Goal: Check status: Check status

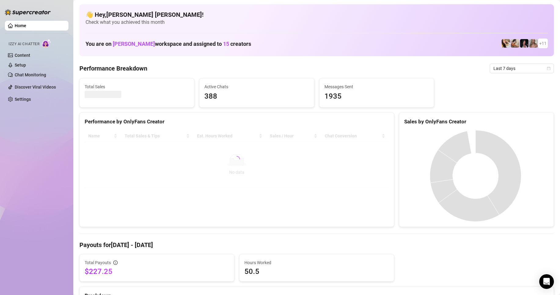
click at [520, 79] on div "Total Sales Active Chats 388 Messages Sent 1935" at bounding box center [316, 92] width 479 height 29
click at [543, 71] on span "Last 7 days" at bounding box center [522, 68] width 57 height 9
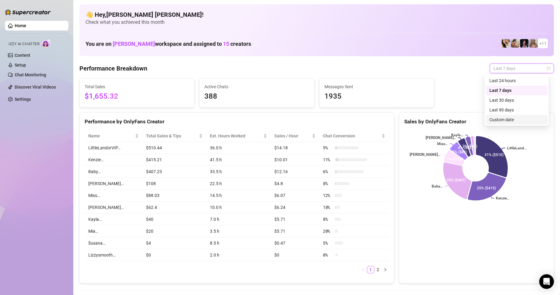
click at [503, 119] on div "Custom date" at bounding box center [517, 119] width 54 height 7
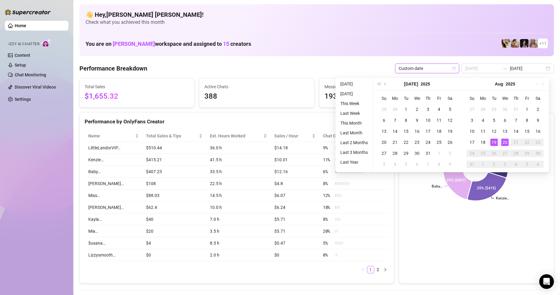
type input "[DATE]"
click at [506, 141] on div "20" at bounding box center [504, 142] width 7 height 7
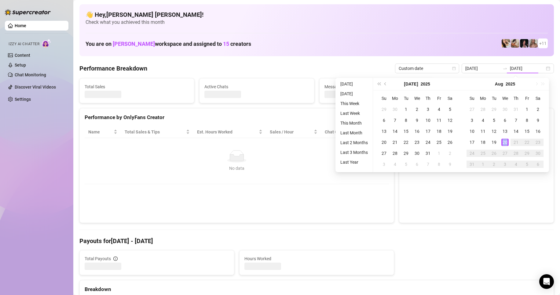
type input "[DATE]"
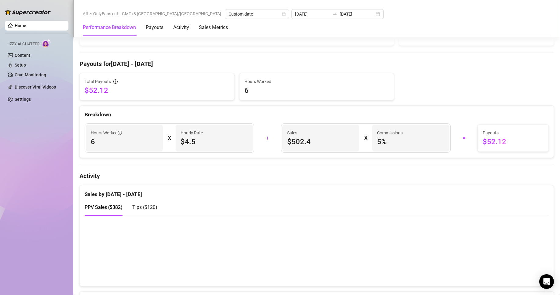
scroll to position [183, 0]
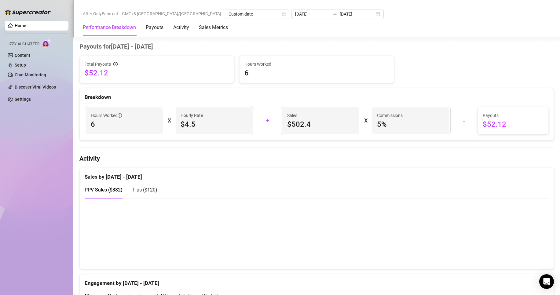
click at [146, 193] on div "Tips ( $120 )" at bounding box center [144, 190] width 25 height 8
click at [113, 189] on span "PPV Sales ( $382 )" at bounding box center [104, 190] width 38 height 6
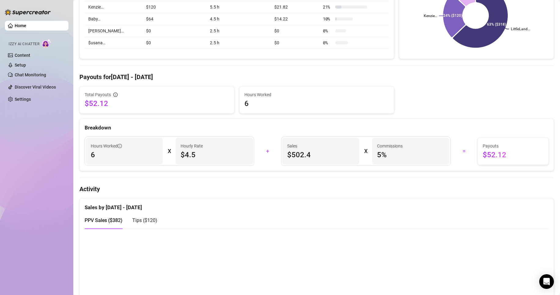
scroll to position [0, 0]
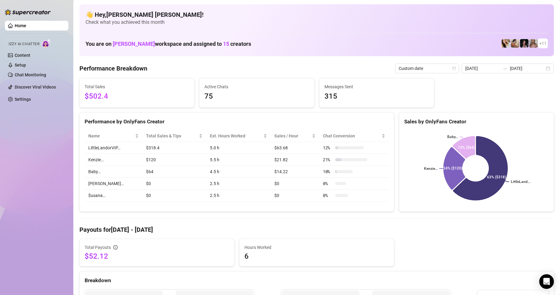
click at [541, 67] on div "[DATE] [DATE]" at bounding box center [508, 69] width 92 height 10
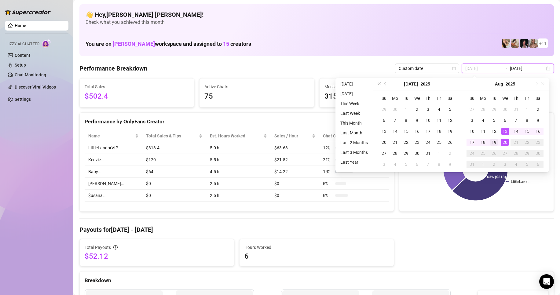
type input "[DATE]"
click at [496, 141] on div "19" at bounding box center [493, 142] width 7 height 7
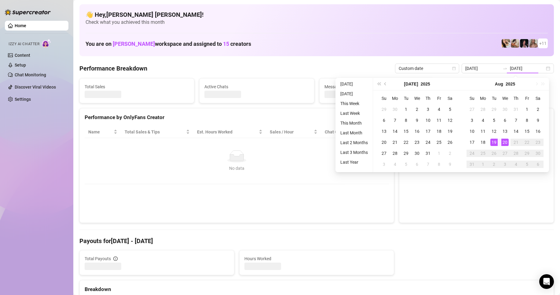
type input "[DATE]"
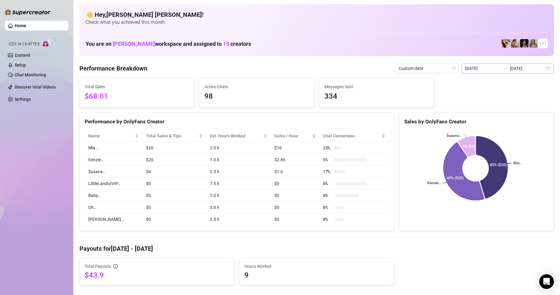
click at [542, 71] on div "[DATE] [DATE]" at bounding box center [508, 69] width 92 height 10
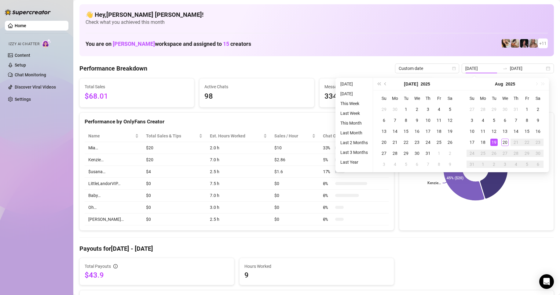
click at [482, 142] on div "18" at bounding box center [482, 142] width 7 height 7
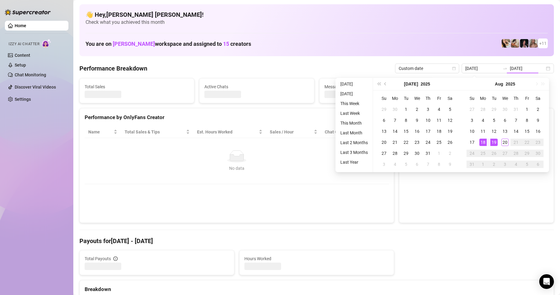
type input "[DATE]"
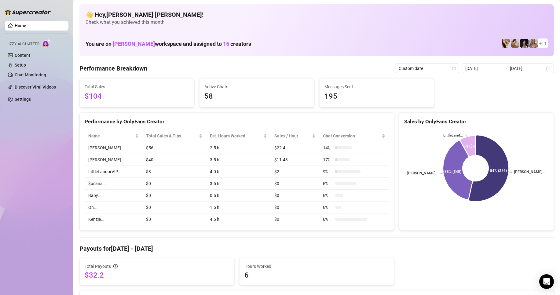
click at [546, 70] on div "[DATE] [DATE]" at bounding box center [508, 69] width 92 height 10
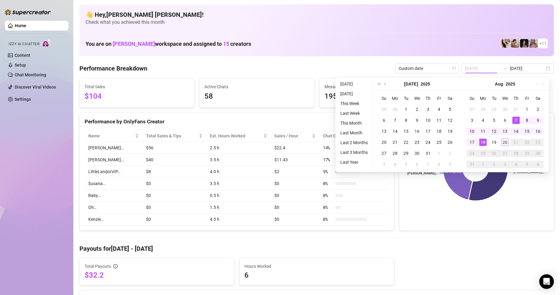
click at [481, 141] on div "18" at bounding box center [482, 142] width 7 height 7
click at [482, 143] on icon at bounding box center [488, 168] width 39 height 65
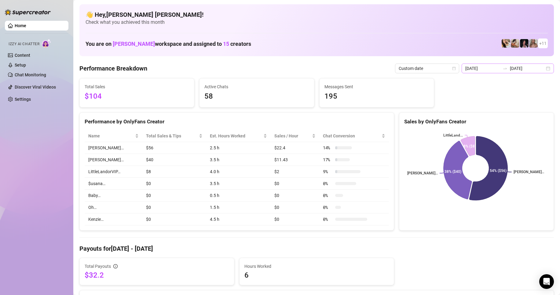
click at [543, 71] on div "[DATE] [DATE]" at bounding box center [508, 69] width 92 height 10
click at [545, 69] on div "[DATE] [DATE]" at bounding box center [508, 69] width 92 height 10
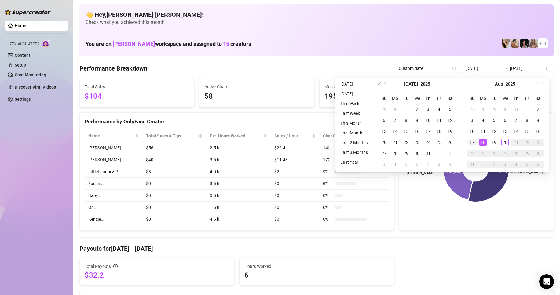
click at [473, 142] on div "17" at bounding box center [471, 142] width 7 height 7
click at [472, 142] on div "17" at bounding box center [471, 142] width 7 height 7
click at [472, 142] on rect at bounding box center [475, 168] width 143 height 76
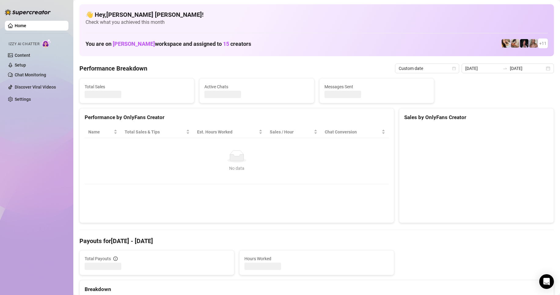
type input "[DATE]"
click at [472, 142] on canvas at bounding box center [475, 172] width 143 height 92
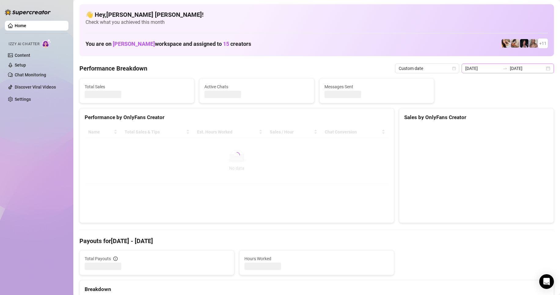
click at [543, 69] on div "[DATE] [DATE]" at bounding box center [508, 69] width 92 height 10
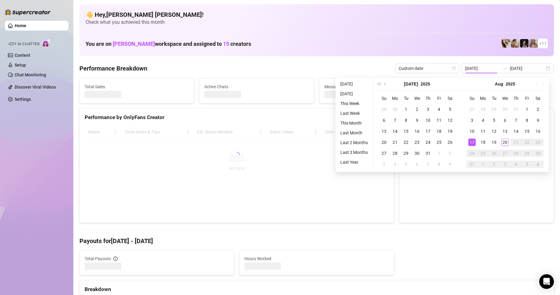
click at [473, 159] on td "31" at bounding box center [472, 164] width 11 height 11
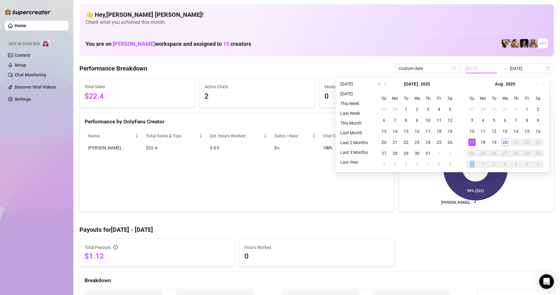
click at [403, 248] on div "Total Payouts $1.12 Hours Worked 0" at bounding box center [316, 253] width 479 height 28
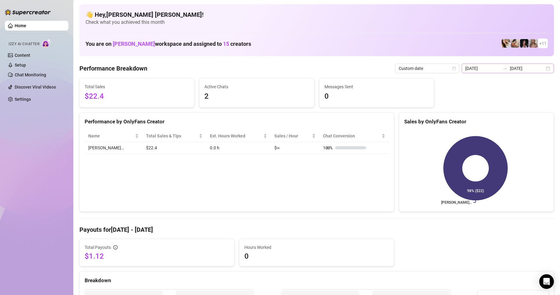
click at [543, 69] on div "[DATE] [DATE]" at bounding box center [508, 69] width 92 height 10
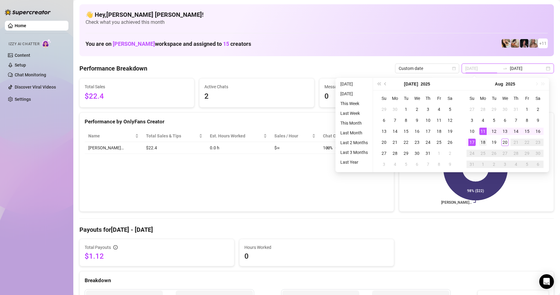
type input "[DATE]"
click at [483, 141] on div "18" at bounding box center [482, 142] width 7 height 7
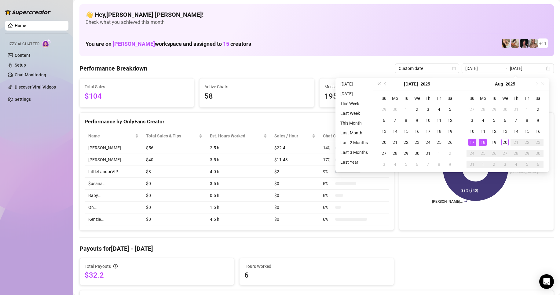
type input "[DATE]"
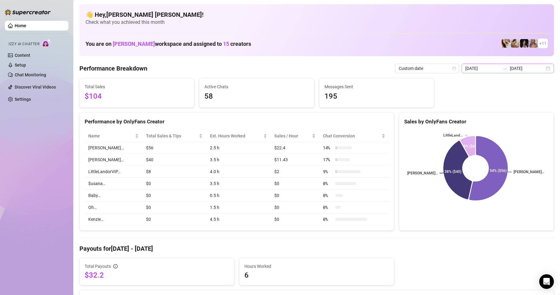
click at [542, 69] on div "[DATE] [DATE]" at bounding box center [508, 69] width 92 height 10
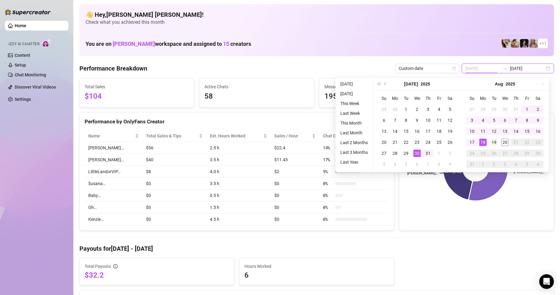
type input "[DATE]"
click at [493, 141] on div "19" at bounding box center [493, 142] width 7 height 7
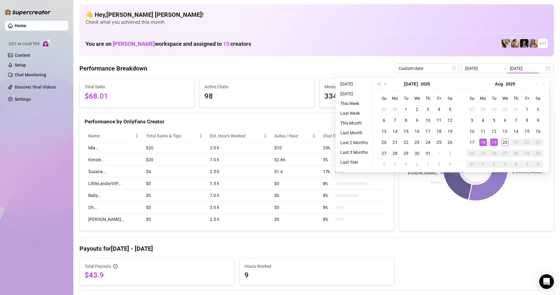
type input "[DATE]"
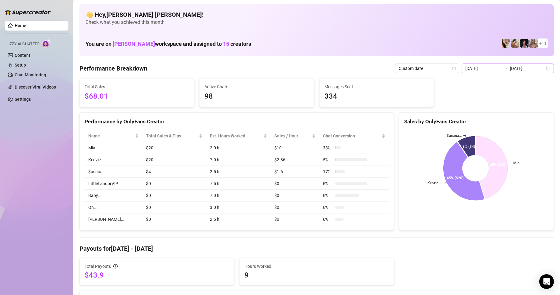
click at [543, 68] on div "[DATE] [DATE]" at bounding box center [508, 69] width 92 height 10
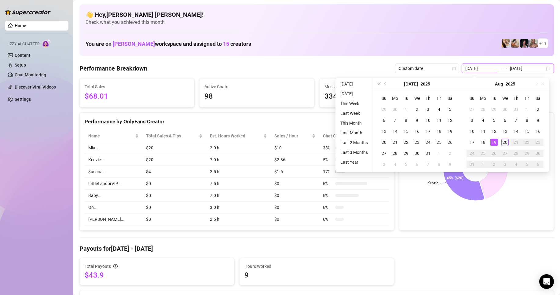
type input "[DATE]"
click at [505, 141] on div "20" at bounding box center [504, 142] width 7 height 7
click at [505, 141] on rect at bounding box center [475, 168] width 143 height 76
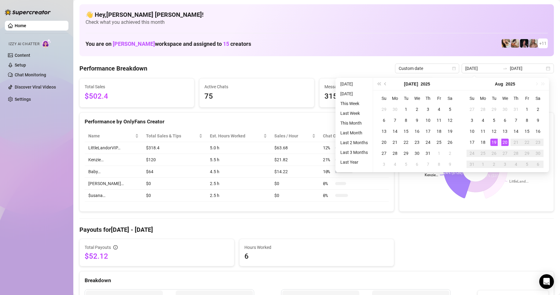
type input "[DATE]"
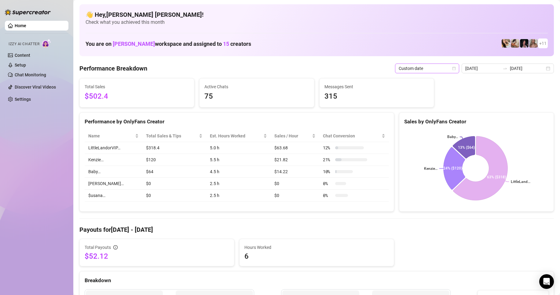
click at [456, 68] on icon "calendar" at bounding box center [454, 69] width 4 height 4
click at [415, 119] on div "Custom date" at bounding box center [429, 119] width 54 height 7
click at [543, 70] on div "[DATE] [DATE]" at bounding box center [508, 69] width 92 height 10
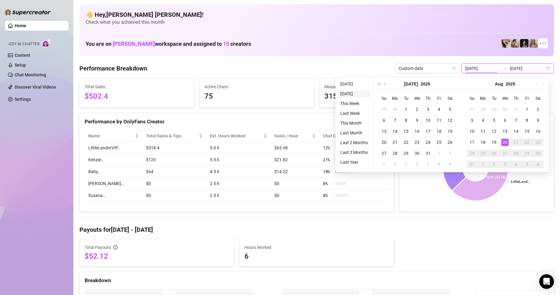
type input "[DATE]"
click at [457, 68] on div "Custom date" at bounding box center [427, 69] width 64 height 10
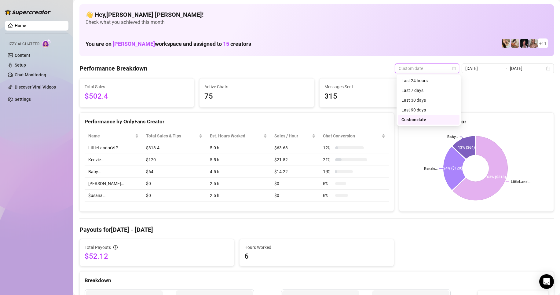
click at [456, 68] on icon "calendar" at bounding box center [454, 68] width 3 height 3
click at [419, 100] on div "Last 30 days" at bounding box center [429, 100] width 54 height 7
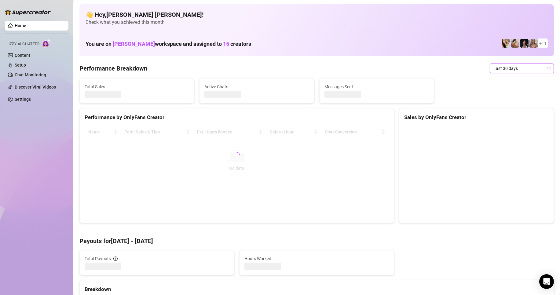
click at [547, 69] on icon "calendar" at bounding box center [549, 69] width 4 height 4
click at [497, 120] on div "Custom date" at bounding box center [517, 119] width 54 height 7
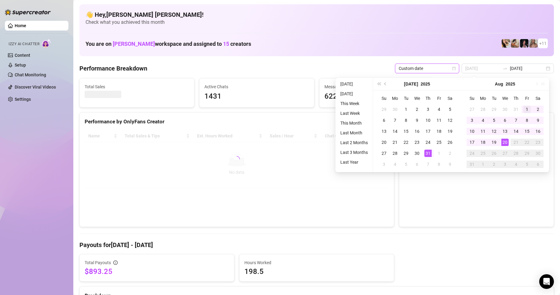
type input "[DATE]"
click at [525, 109] on div "1" at bounding box center [526, 109] width 7 height 7
type input "[DATE]"
click at [504, 144] on div "20" at bounding box center [504, 142] width 7 height 7
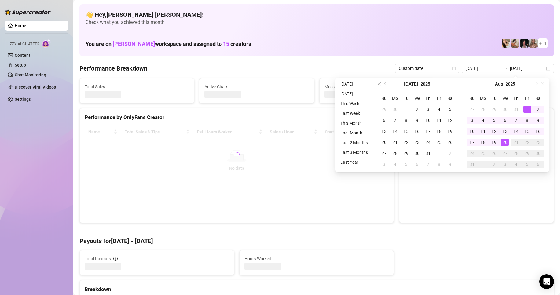
type input "[DATE]"
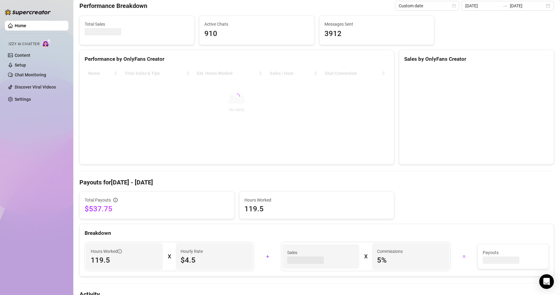
scroll to position [31, 0]
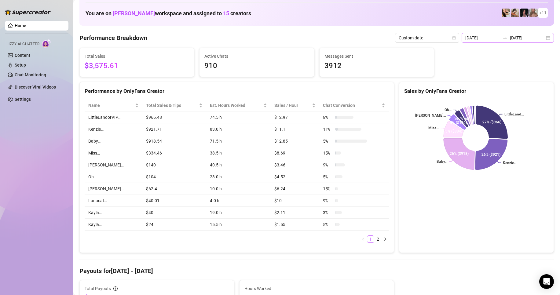
click at [545, 40] on div "[DATE] [DATE]" at bounding box center [508, 38] width 92 height 10
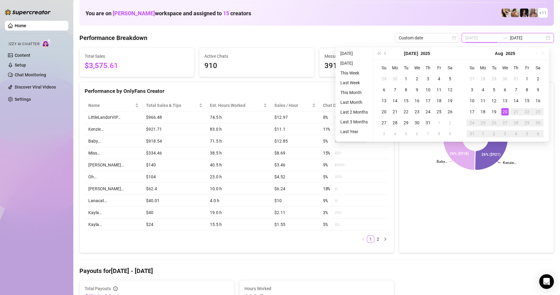
type input "[DATE]"
click at [507, 113] on div "20" at bounding box center [504, 111] width 7 height 7
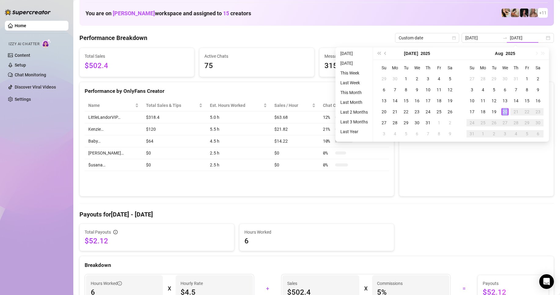
type input "[DATE]"
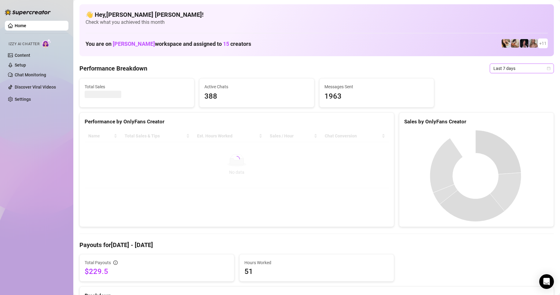
click at [547, 70] on icon "calendar" at bounding box center [548, 68] width 3 height 3
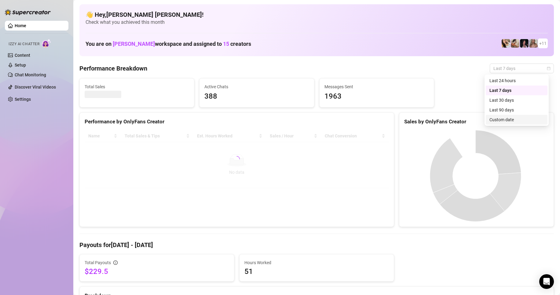
click at [504, 120] on div "Custom date" at bounding box center [517, 119] width 54 height 7
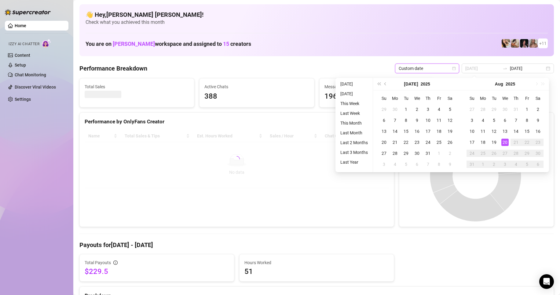
type input "[DATE]"
click at [505, 144] on div "20" at bounding box center [504, 142] width 7 height 7
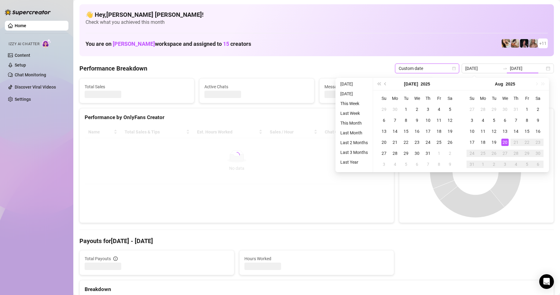
type input "[DATE]"
